Goal: Task Accomplishment & Management: Complete application form

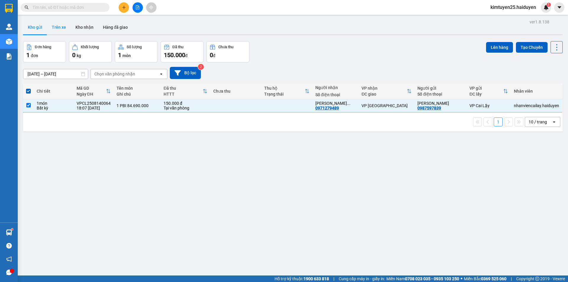
click at [57, 20] on button "Trên xe" at bounding box center [59, 27] width 24 height 14
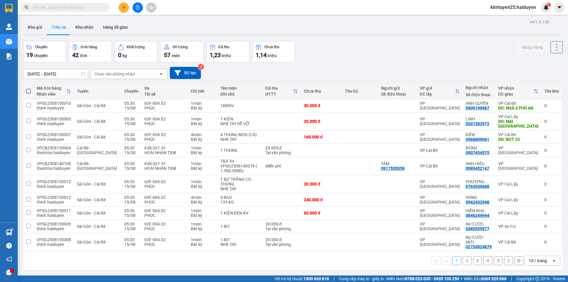
click at [148, 77] on div "Chọn văn phòng nhận" at bounding box center [125, 73] width 68 height 9
click at [130, 97] on div "VP Cai Lậy" at bounding box center [128, 97] width 77 height 11
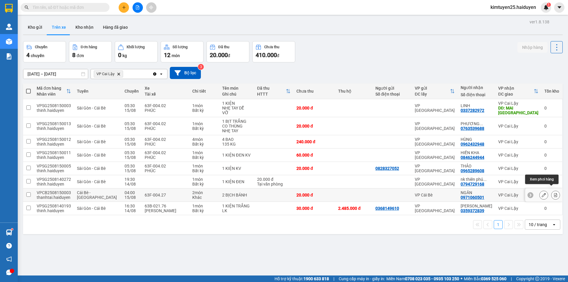
click at [552, 190] on button at bounding box center [555, 195] width 8 height 10
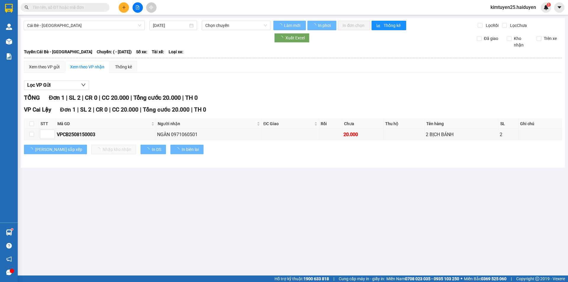
type input "[DATE]"
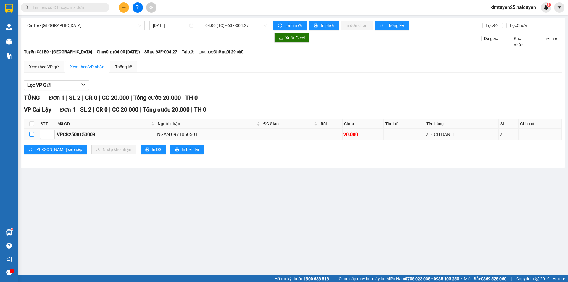
click at [33, 137] on input "checkbox" at bounding box center [31, 134] width 5 height 5
checkbox input "true"
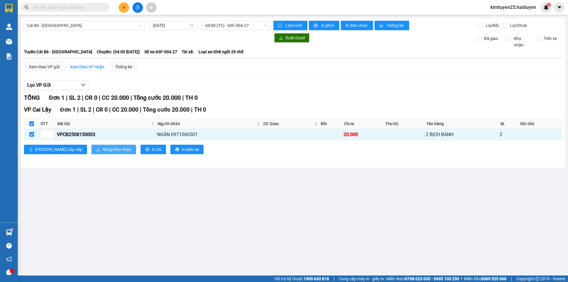
click at [103, 148] on span "Nhập kho nhận" at bounding box center [117, 149] width 29 height 7
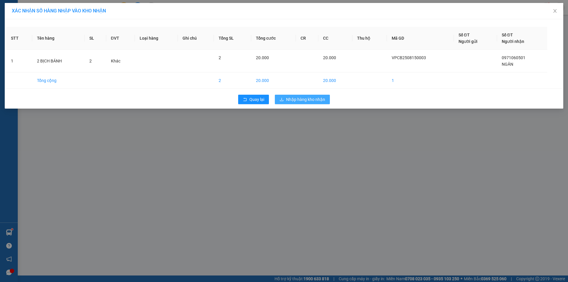
click at [295, 101] on span "Nhập hàng kho nhận" at bounding box center [305, 99] width 39 height 7
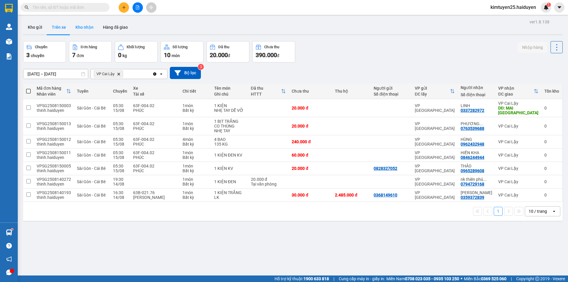
click at [91, 32] on button "Kho nhận" at bounding box center [85, 27] width 28 height 14
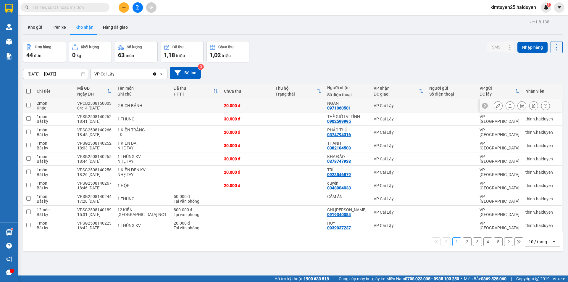
click at [272, 109] on td at bounding box center [297, 105] width 51 height 13
checkbox input "true"
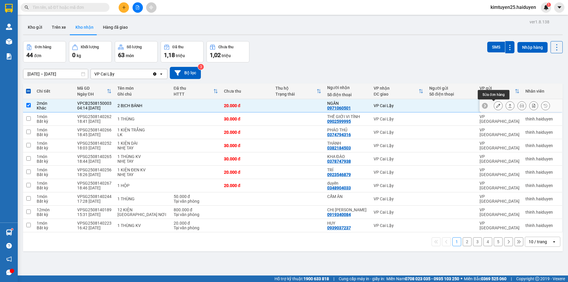
click at [496, 105] on icon at bounding box center [498, 106] width 4 height 4
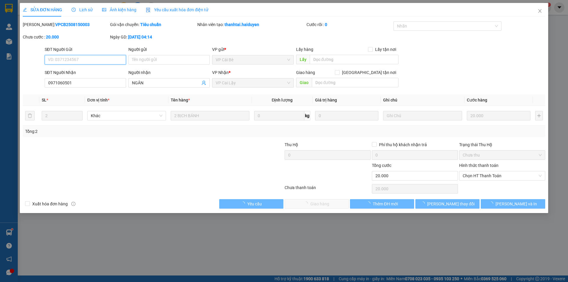
type input "0971060501"
type input "NGÂN"
type input "20.000"
click at [488, 175] on span "Chọn HT Thanh Toán" at bounding box center [502, 175] width 79 height 9
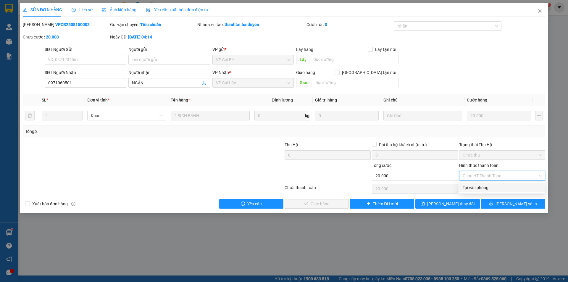
click at [484, 191] on div "Tại văn phòng" at bounding box center [502, 187] width 86 height 9
type input "0"
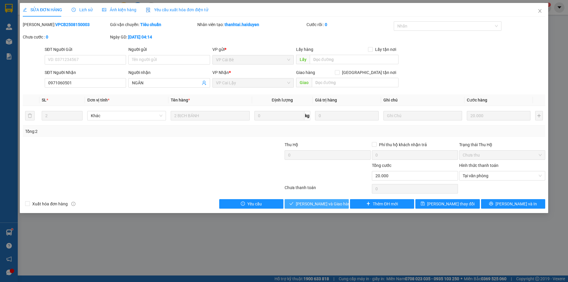
click at [326, 202] on span "[PERSON_NAME] và Giao hàng" at bounding box center [324, 203] width 57 height 7
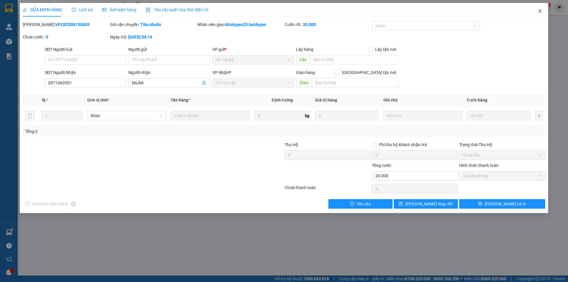
click at [540, 10] on icon "close" at bounding box center [539, 11] width 5 height 5
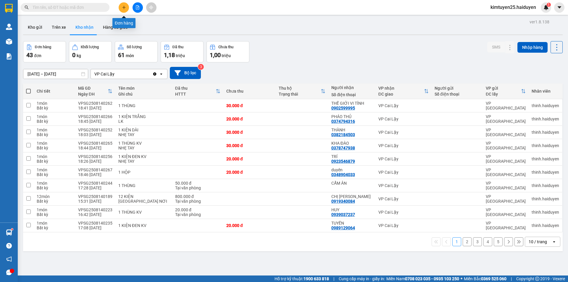
click at [126, 11] on button at bounding box center [124, 7] width 10 height 10
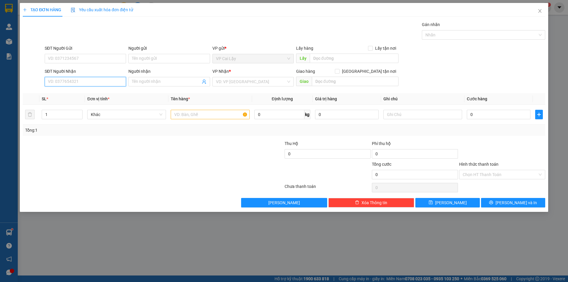
click at [69, 80] on input "SĐT Người Nhận" at bounding box center [85, 81] width 81 height 9
type input "0903687653"
click at [69, 92] on div "0903687653 - THU" at bounding box center [85, 93] width 74 height 7
type input "THU"
type input "30.000"
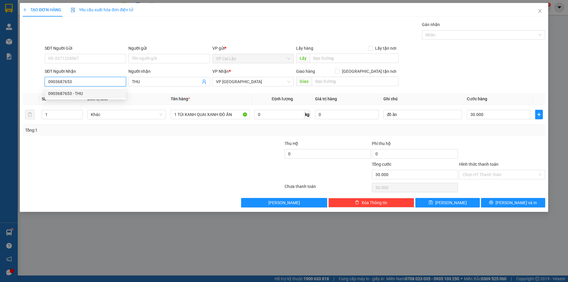
type input "30.000"
type input "0903687653"
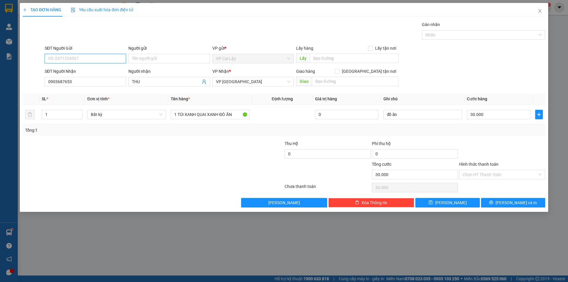
click at [82, 59] on input "SĐT Người Gửi" at bounding box center [85, 58] width 81 height 9
click at [89, 71] on div "0936106448 - CÔ ĐA" at bounding box center [85, 70] width 74 height 7
type input "0936106448"
type input "CÔ ĐA"
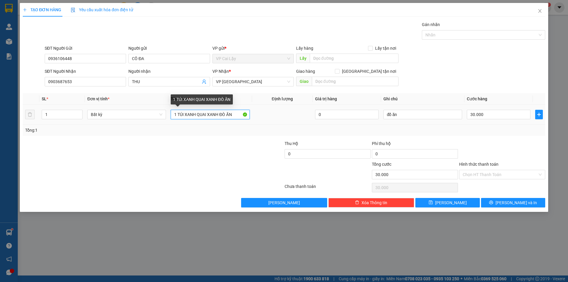
click at [218, 116] on input "1 TÚI XANH QUAI XANH ĐÒ ĂN" at bounding box center [210, 114] width 79 height 9
type input "1 TÚI XANH QUAI HỒNG ĐÒ ĂN"
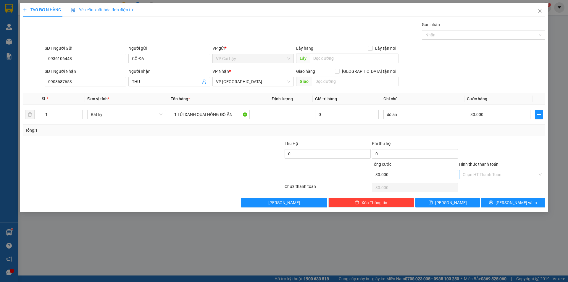
click at [486, 176] on input "Hình thức thanh toán" at bounding box center [500, 174] width 75 height 9
click at [485, 185] on div "Tại văn phòng" at bounding box center [502, 186] width 79 height 7
type input "0"
click at [516, 202] on span "[PERSON_NAME] và In" at bounding box center [515, 202] width 41 height 7
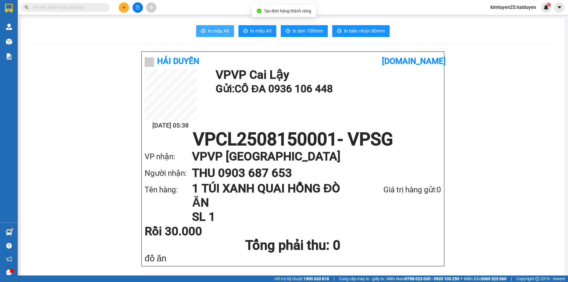
click at [213, 29] on span "In mẫu A6" at bounding box center [218, 30] width 21 height 7
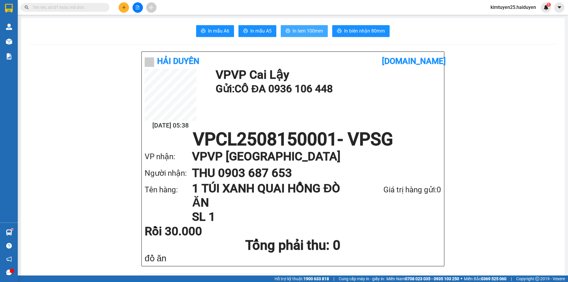
click at [315, 28] on span "In tem 100mm" at bounding box center [307, 30] width 30 height 7
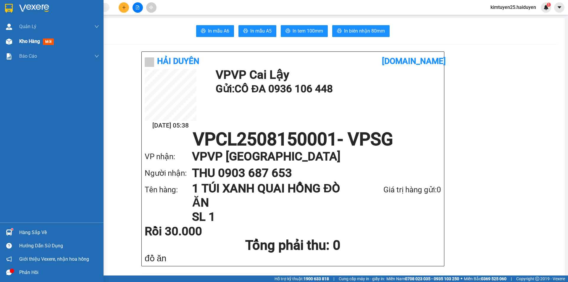
click at [15, 45] on div "Kho hàng mới" at bounding box center [52, 41] width 104 height 15
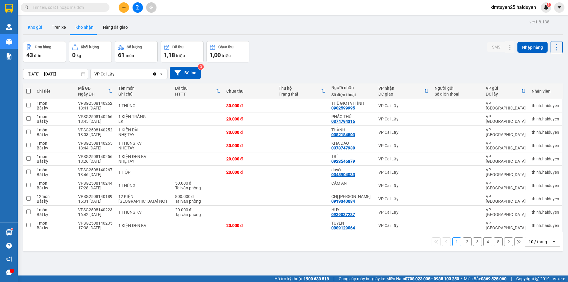
click at [39, 28] on button "Kho gửi" at bounding box center [35, 27] width 24 height 14
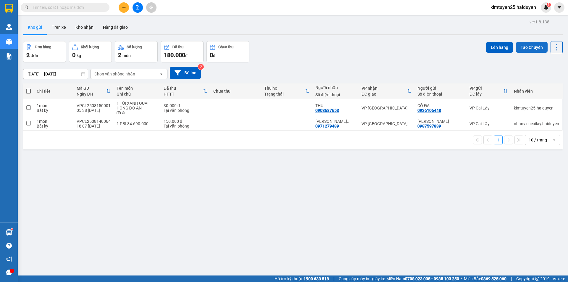
click at [529, 47] on button "Tạo Chuyến" at bounding box center [532, 47] width 32 height 11
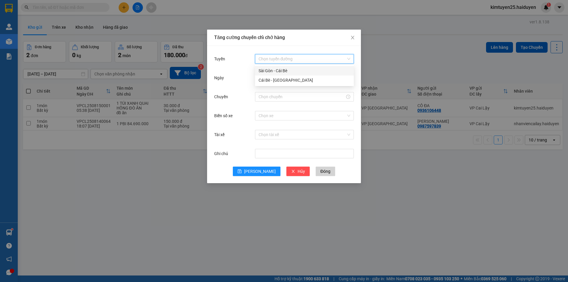
click at [292, 62] on input "Tuyến" at bounding box center [302, 58] width 88 height 9
click at [294, 77] on div "Cái Bè - [GEOGRAPHIC_DATA]" at bounding box center [304, 79] width 99 height 9
click at [283, 79] on input "[DATE]" at bounding box center [301, 78] width 86 height 7
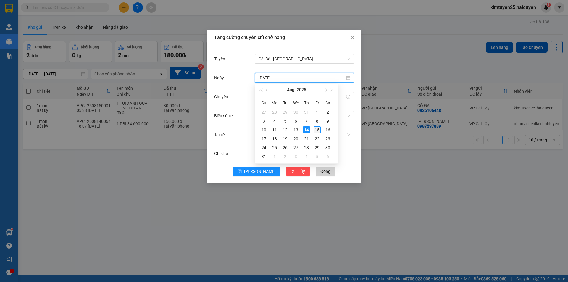
type input "[DATE]"
click at [321, 129] on td "15" at bounding box center [317, 129] width 11 height 9
click at [281, 97] on input "Chuyến" at bounding box center [301, 96] width 86 height 7
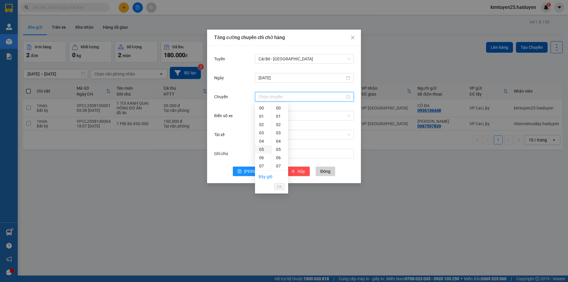
click at [261, 151] on div "05" at bounding box center [263, 149] width 17 height 8
click at [278, 144] on div "31" at bounding box center [280, 144] width 16 height 8
type input "05:31"
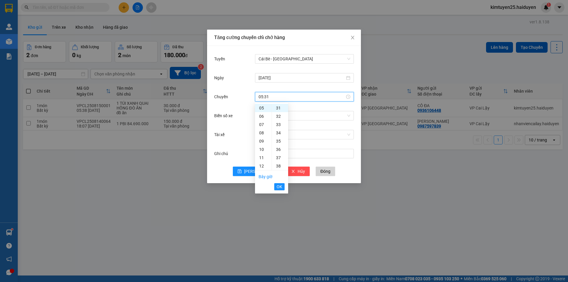
drag, startPoint x: 279, startPoint y: 187, endPoint x: 275, endPoint y: 160, distance: 28.0
click at [280, 187] on span "OK" at bounding box center [279, 186] width 6 height 7
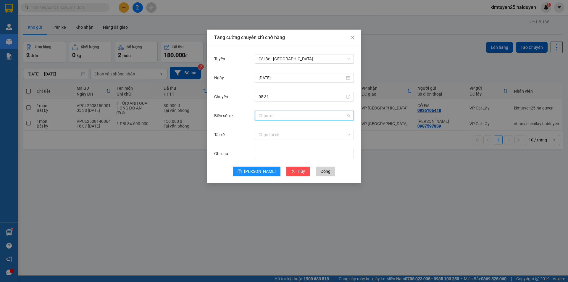
click at [272, 117] on input "Biển số xe" at bounding box center [302, 115] width 88 height 9
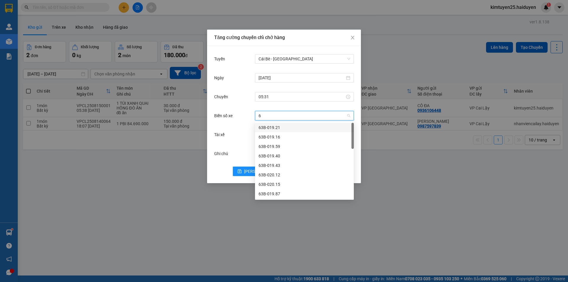
type input "69"
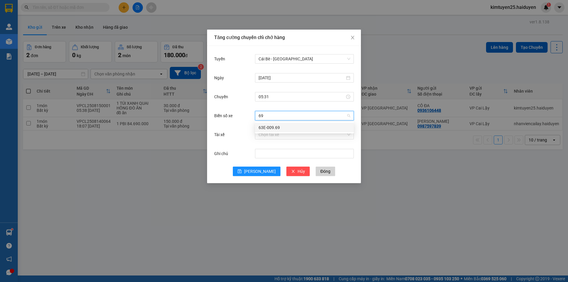
click at [276, 128] on div "63E-009.69" at bounding box center [304, 127] width 92 height 7
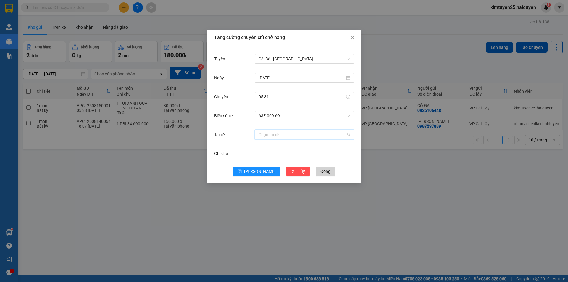
click at [266, 137] on input "Tài xế" at bounding box center [302, 134] width 88 height 9
type input "cô"
click at [272, 146] on div "CÔNG ANH" at bounding box center [304, 146] width 92 height 7
click at [262, 177] on div "Tuyến Cái Bè - [GEOGRAPHIC_DATA] [DATE] [GEOGRAPHIC_DATA] 05:31 Biển số xe 63E-…" at bounding box center [284, 114] width 154 height 137
click at [261, 171] on span "[PERSON_NAME]" at bounding box center [260, 171] width 32 height 7
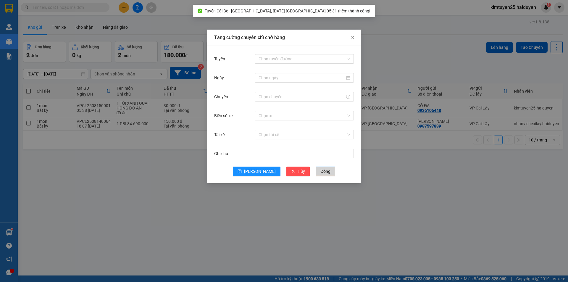
click at [320, 174] on span "Đóng" at bounding box center [325, 171] width 10 height 7
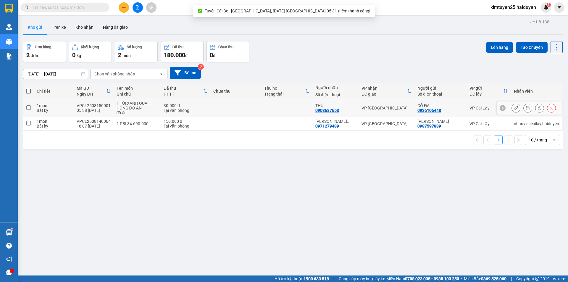
click at [292, 113] on td at bounding box center [286, 108] width 51 height 18
checkbox input "true"
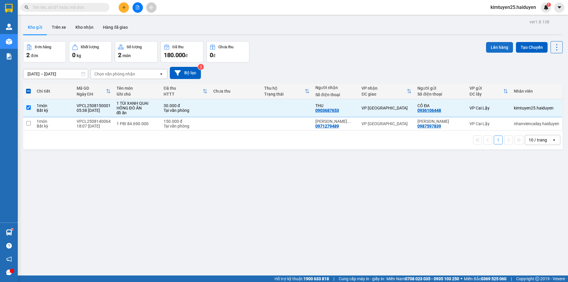
click at [499, 48] on button "Lên hàng" at bounding box center [499, 47] width 27 height 11
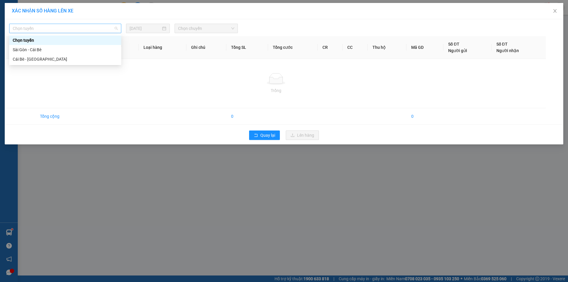
click at [63, 31] on span "Chọn tuyến" at bounding box center [65, 28] width 105 height 9
click at [51, 60] on div "Cái Bè - [GEOGRAPHIC_DATA]" at bounding box center [65, 59] width 105 height 7
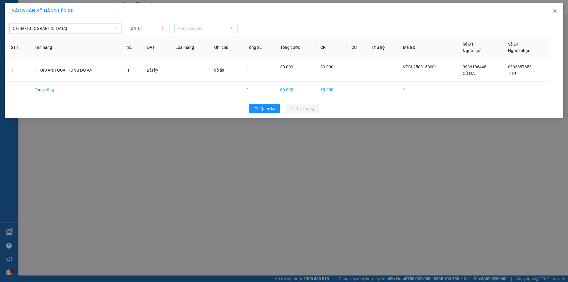
click at [199, 27] on span "Chọn chuyến" at bounding box center [206, 28] width 56 height 9
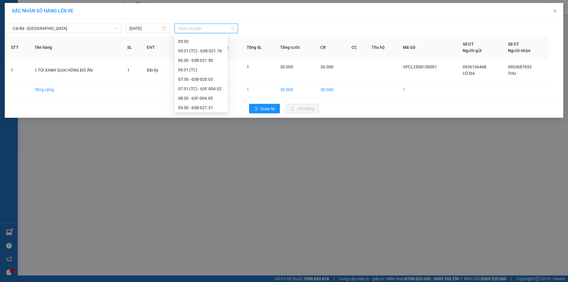
scroll to position [60, 0]
click at [150, 30] on input "[DATE]" at bounding box center [145, 28] width 31 height 7
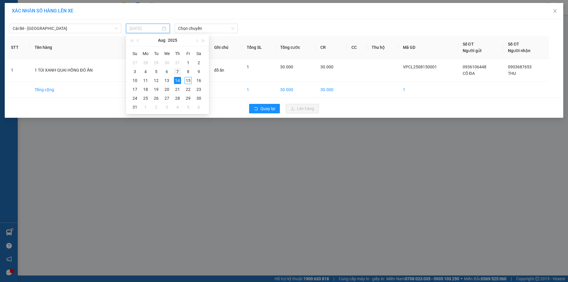
click at [180, 74] on div "7" at bounding box center [177, 71] width 7 height 7
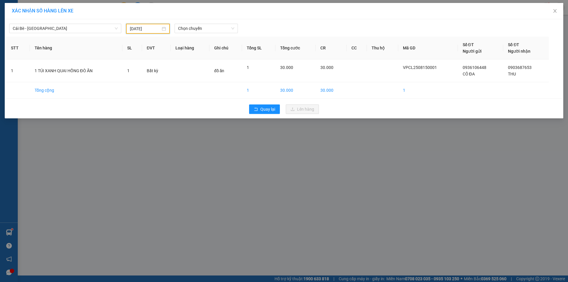
click at [138, 22] on div "Cái Bè - [GEOGRAPHIC_DATA] [DATE] Chọn chuyến" at bounding box center [283, 27] width 555 height 13
click at [140, 28] on input "[DATE]" at bounding box center [145, 28] width 31 height 7
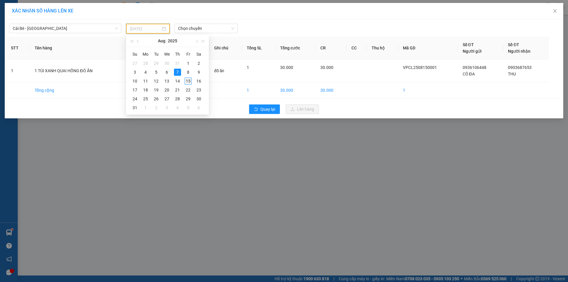
click at [190, 82] on div "15" at bounding box center [188, 80] width 7 height 7
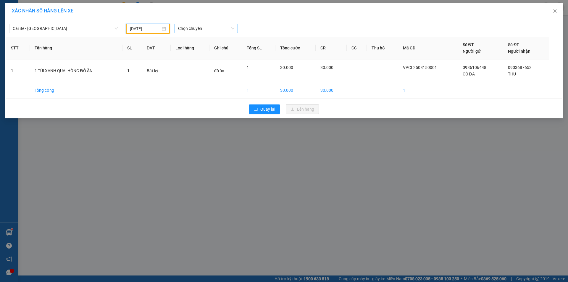
type input "[DATE]"
click at [198, 26] on span "Chọn chuyến" at bounding box center [206, 28] width 56 height 9
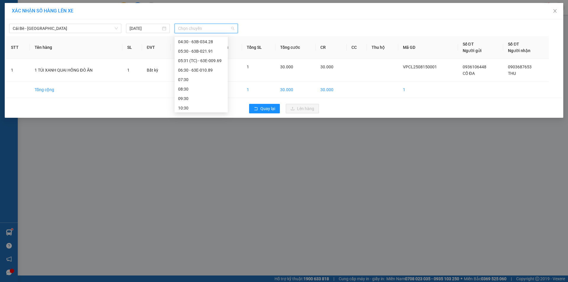
scroll to position [66, 0]
click at [220, 43] on div "05:31 (TC) - 63E-009.69" at bounding box center [201, 40] width 46 height 7
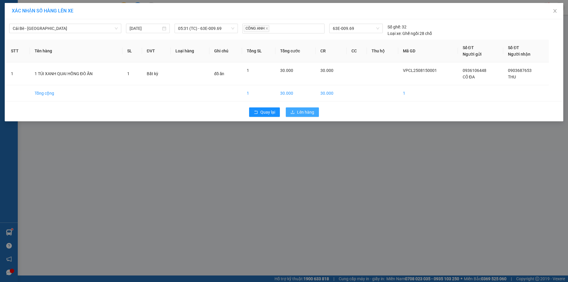
click at [305, 111] on span "Lên hàng" at bounding box center [305, 112] width 17 height 7
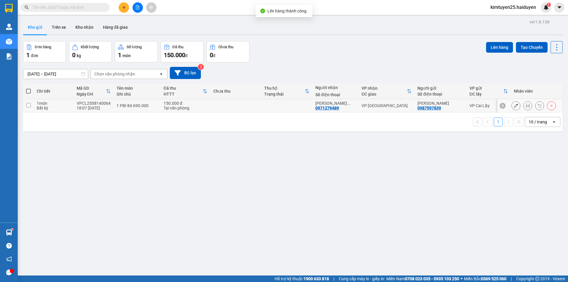
click at [263, 107] on td at bounding box center [286, 105] width 51 height 13
checkbox input "true"
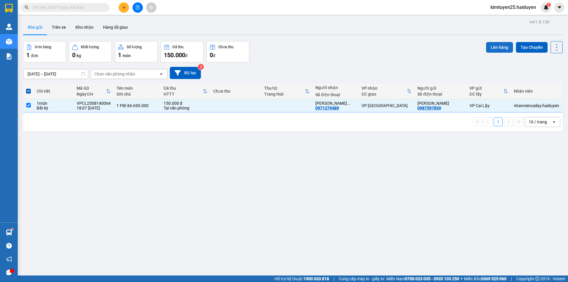
click at [492, 44] on button "Lên hàng" at bounding box center [499, 47] width 27 height 11
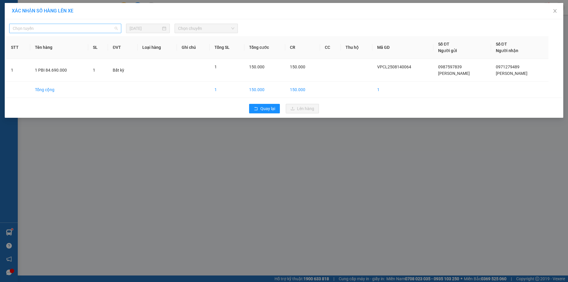
click at [98, 30] on span "Chọn tuyến" at bounding box center [65, 28] width 105 height 9
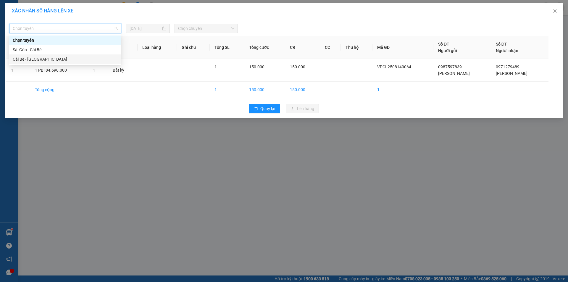
click at [85, 58] on div "Cái Bè - [GEOGRAPHIC_DATA]" at bounding box center [65, 59] width 105 height 7
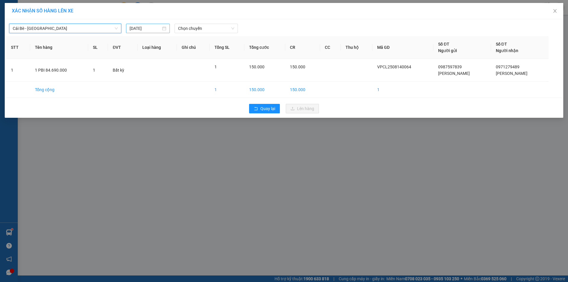
click at [147, 29] on input "[DATE]" at bounding box center [145, 28] width 31 height 7
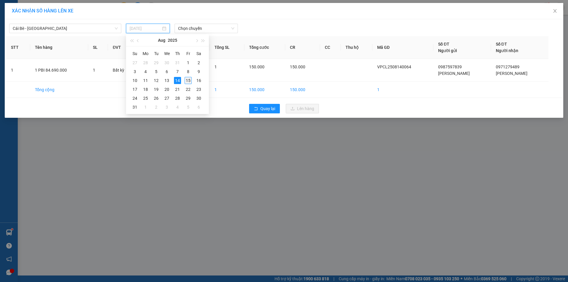
click at [189, 80] on div "15" at bounding box center [188, 80] width 7 height 7
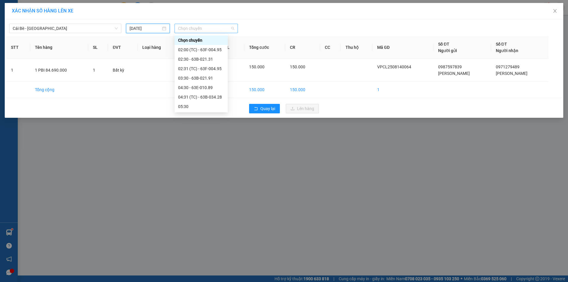
click at [211, 27] on span "Chọn chuyến" at bounding box center [206, 28] width 56 height 9
type input "[DATE]"
click at [224, 81] on div "Chọn chuyến 02:30 - 63F-004.98 02:32 (TC) - 51B-500.45 03:30 04:00 (TC) - 63F-0…" at bounding box center [200, 73] width 53 height 76
click at [213, 46] on div "05:30 - 63B-021.91" at bounding box center [200, 42] width 53 height 9
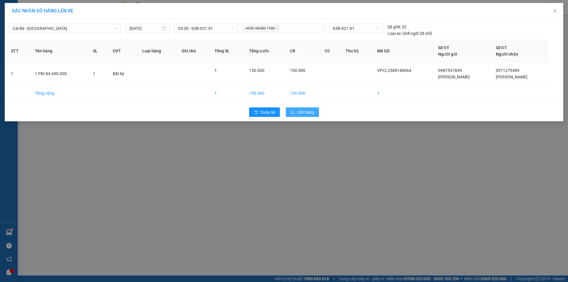
click at [310, 111] on span "Lên hàng" at bounding box center [305, 112] width 17 height 7
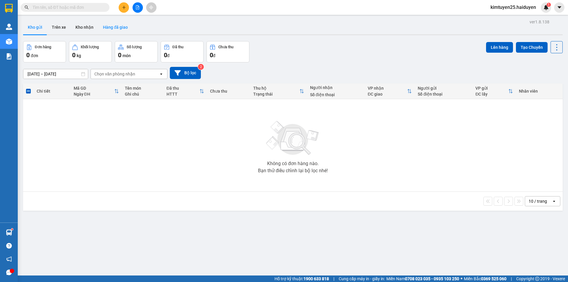
click at [125, 26] on button "Hàng đã giao" at bounding box center [115, 27] width 34 height 14
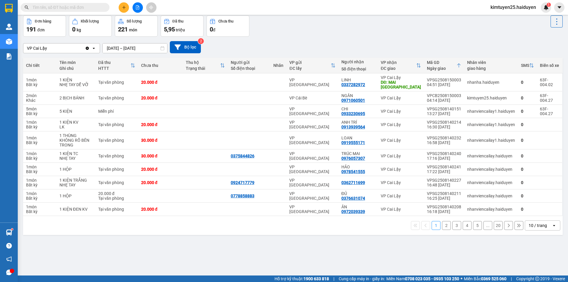
scroll to position [27, 0]
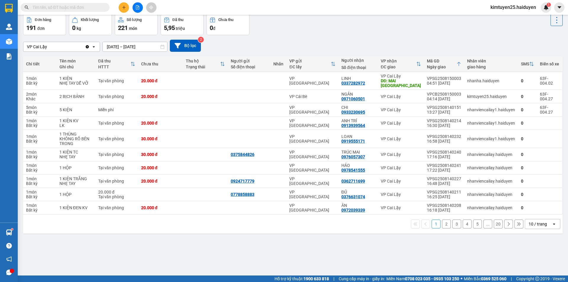
click at [544, 214] on div "1 2 3 4 5 ... 20 10 / trang open" at bounding box center [292, 223] width 539 height 19
click at [536, 221] on div "10 / trang" at bounding box center [537, 224] width 18 height 6
click at [536, 208] on span "100 / trang" at bounding box center [535, 206] width 21 height 6
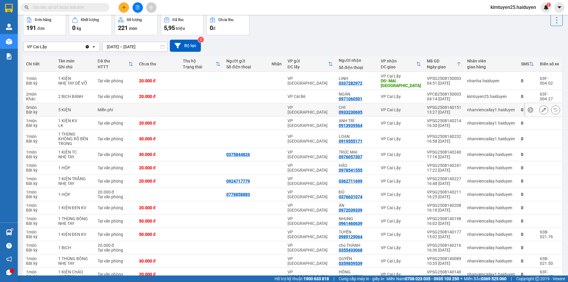
scroll to position [0, 0]
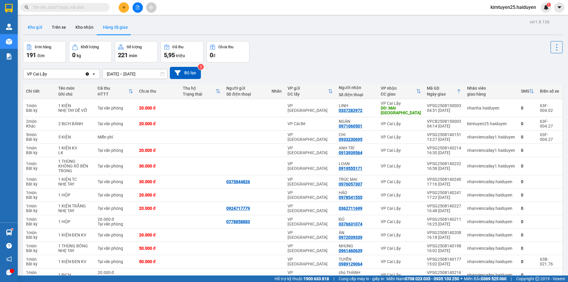
click at [35, 27] on button "Kho gửi" at bounding box center [35, 27] width 24 height 14
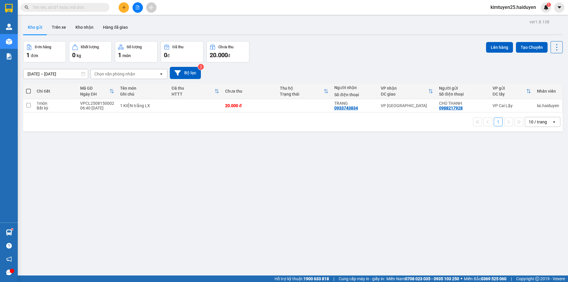
click at [122, 7] on icon "plus" at bounding box center [124, 7] width 4 height 4
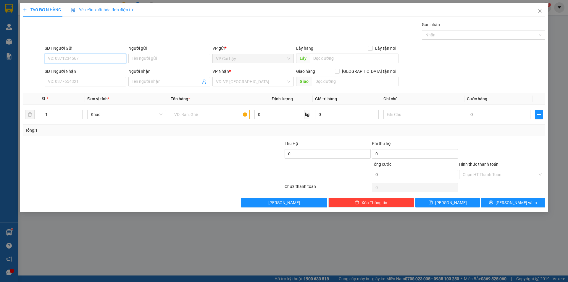
click at [82, 60] on input "SĐT Người Gửi" at bounding box center [85, 58] width 81 height 9
click at [97, 81] on input "SĐT Người Nhận" at bounding box center [85, 81] width 81 height 9
type input "0918144468"
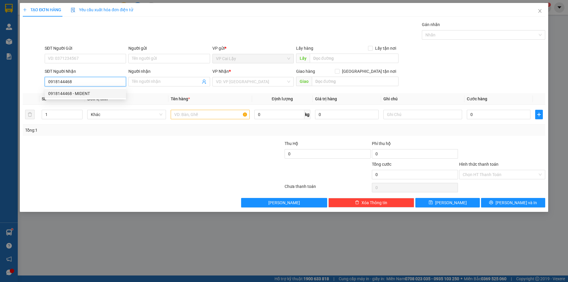
click at [83, 80] on input "0918144468" at bounding box center [85, 81] width 81 height 9
click at [77, 93] on div "0918144468 - MIDENT" at bounding box center [85, 93] width 74 height 7
type input "MIDENT"
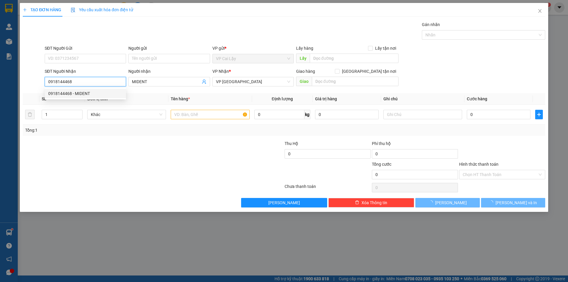
type input "20.000"
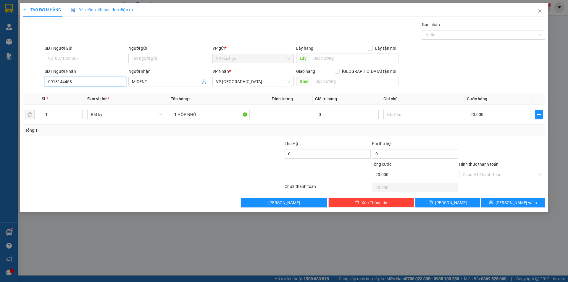
type input "0918144468"
click at [77, 57] on input "SĐT Người Gửi" at bounding box center [85, 58] width 81 height 9
click at [84, 80] on div "0866103901 - NHA KHOA SG CL" at bounding box center [85, 80] width 74 height 7
type input "0866103901"
type input "NHA KHOA SG CL"
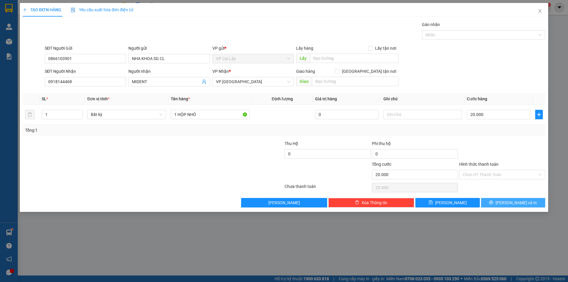
click at [500, 202] on button "[PERSON_NAME] và In" at bounding box center [513, 202] width 64 height 9
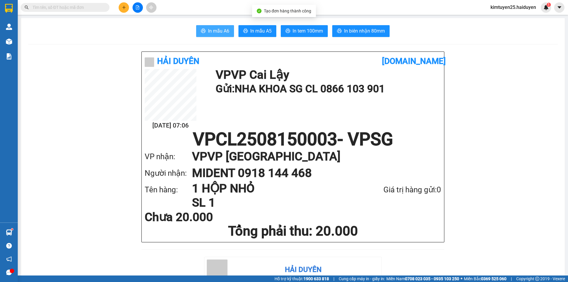
click at [216, 31] on span "In mẫu A6" at bounding box center [218, 30] width 21 height 7
click at [214, 30] on span "In mẫu A6" at bounding box center [218, 30] width 21 height 7
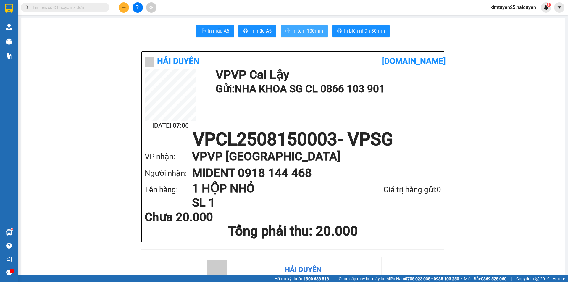
click at [294, 31] on span "In tem 100mm" at bounding box center [307, 30] width 30 height 7
click at [122, 7] on icon "plus" at bounding box center [124, 7] width 4 height 4
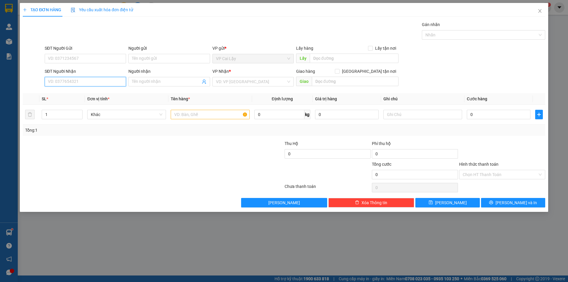
click at [86, 83] on input "SĐT Người Nhận" at bounding box center [85, 81] width 81 height 9
type input "0937090890"
click at [82, 92] on div "0937090890 - AN" at bounding box center [85, 93] width 74 height 7
type input "AN"
type input "60.000"
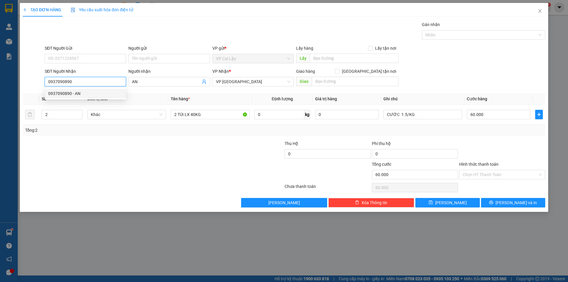
type input "60.000"
type input "0937090890"
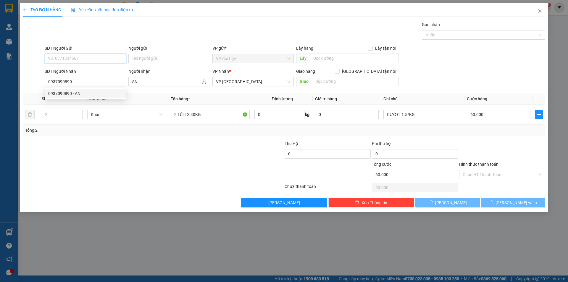
click at [80, 58] on input "SĐT Người Gửi" at bounding box center [85, 58] width 81 height 9
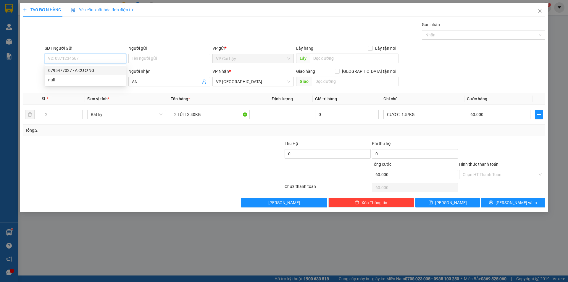
click at [94, 71] on div "0795477027 - A CƯỜNG" at bounding box center [85, 70] width 74 height 7
type input "0795477027"
type input "A CƯỜNG"
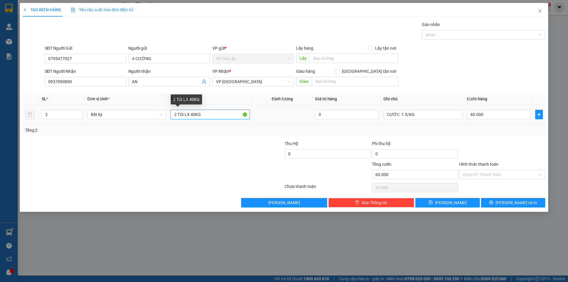
click at [193, 112] on input "2 TÚI LX 40KG" at bounding box center [210, 114] width 79 height 9
type input "2 TÚI LX 20KG"
click at [485, 114] on input "60.000" at bounding box center [499, 114] width 64 height 9
type input "3"
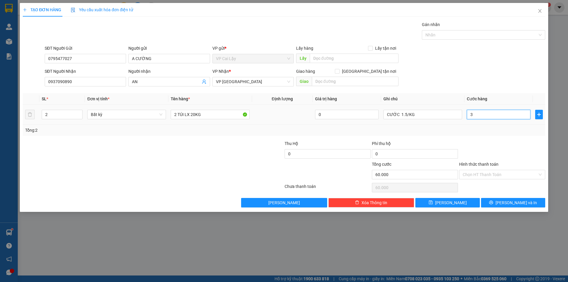
type input "3"
type input "30"
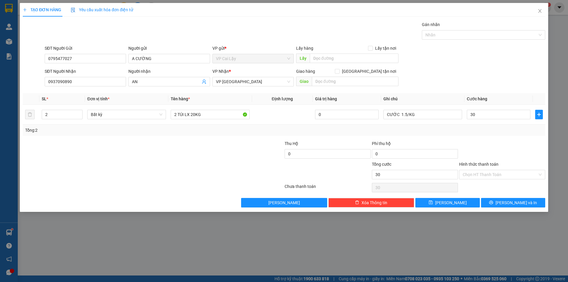
click at [487, 154] on div at bounding box center [501, 150] width 87 height 21
type input "30.000"
click at [489, 175] on input "Hình thức thanh toán" at bounding box center [500, 174] width 75 height 9
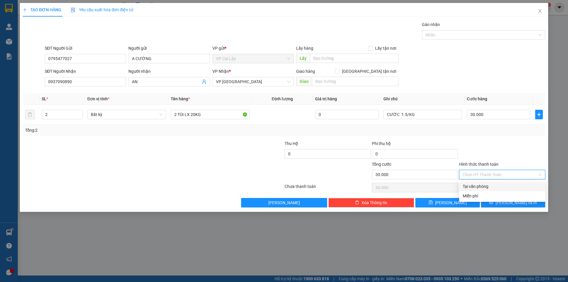
click at [483, 188] on div "Tại văn phòng" at bounding box center [502, 186] width 79 height 7
type input "0"
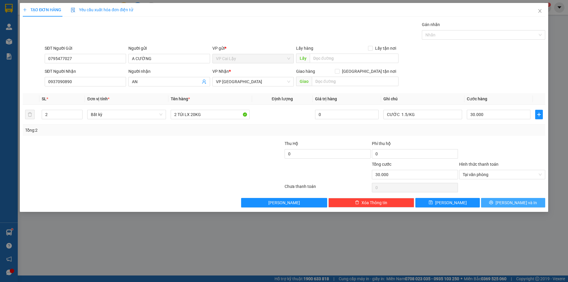
click at [507, 204] on button "[PERSON_NAME] và In" at bounding box center [513, 202] width 64 height 9
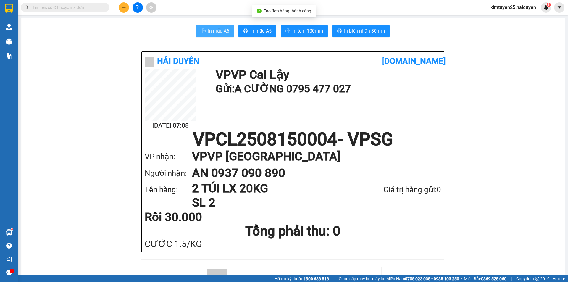
click at [216, 34] on span "In mẫu A6" at bounding box center [218, 30] width 21 height 7
click at [122, 9] on button at bounding box center [124, 7] width 10 height 10
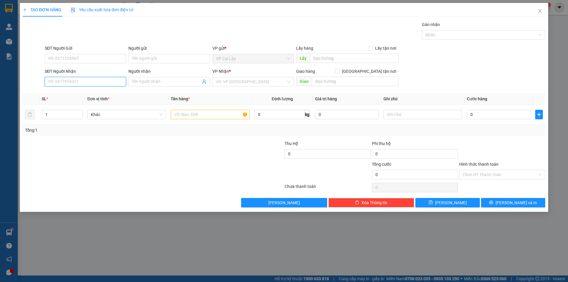
click at [92, 80] on input "SĐT Người Nhận" at bounding box center [85, 81] width 81 height 9
type input "0913610025"
click at [97, 90] on div "0913610025 - LABO DIAMOND" at bounding box center [85, 93] width 81 height 9
type input "LABO DIAMOND"
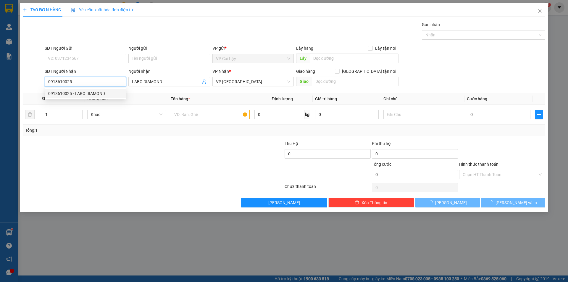
type input "20.000"
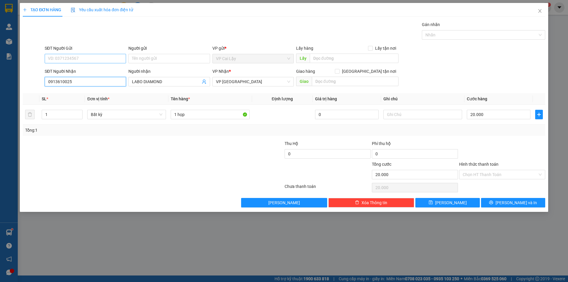
type input "0913610025"
click at [93, 59] on input "SĐT Người Gửi" at bounding box center [85, 58] width 81 height 9
click at [88, 79] on div "0826997968 - NK SGCL" at bounding box center [85, 80] width 74 height 7
type input "0826997968"
type input "NK SGCL"
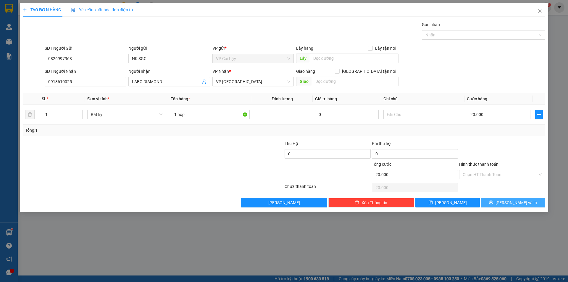
click at [512, 202] on span "[PERSON_NAME] và In" at bounding box center [515, 202] width 41 height 7
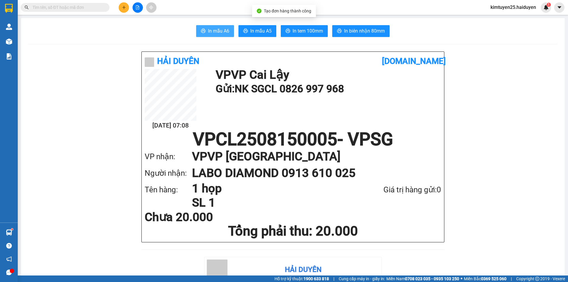
click at [208, 30] on span "In mẫu A6" at bounding box center [218, 30] width 21 height 7
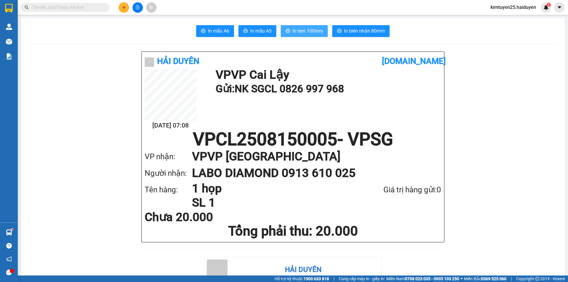
drag, startPoint x: 294, startPoint y: 32, endPoint x: 337, endPoint y: 132, distance: 109.4
click at [295, 31] on span "In tem 100mm" at bounding box center [307, 30] width 30 height 7
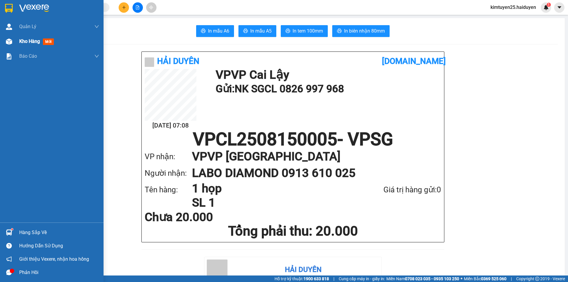
click at [29, 44] on span "Kho hàng" at bounding box center [29, 41] width 21 height 6
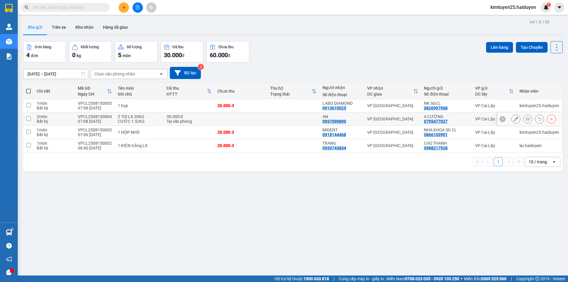
click at [525, 119] on icon at bounding box center [527, 119] width 4 height 4
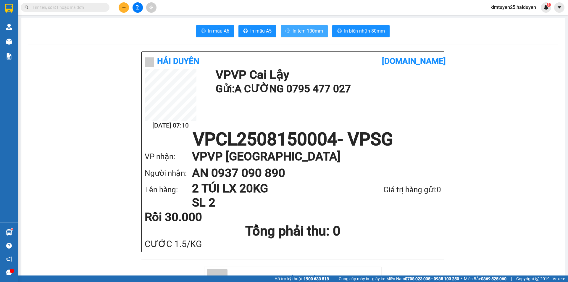
click at [304, 30] on span "In tem 100mm" at bounding box center [307, 30] width 30 height 7
